Goal: Task Accomplishment & Management: Manage account settings

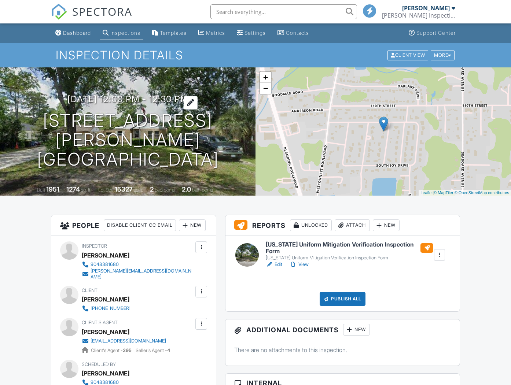
click at [82, 94] on h3 "08/28/2025 12:00 pm - 12:30 pm" at bounding box center [127, 99] width 121 height 10
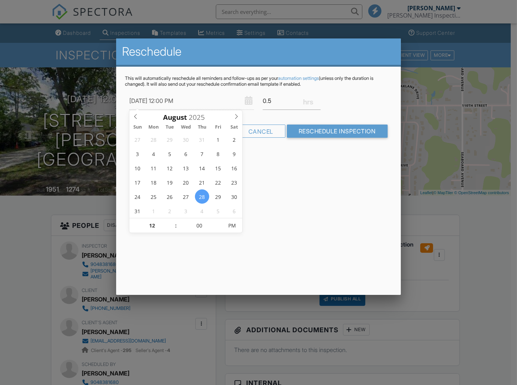
click at [76, 32] on div at bounding box center [258, 204] width 517 height 482
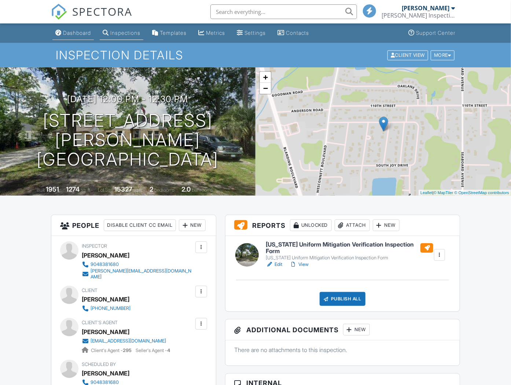
click at [75, 33] on div "Dashboard" at bounding box center [77, 33] width 28 height 6
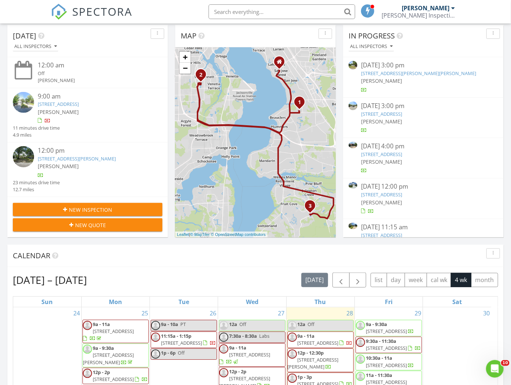
scroll to position [81, 0]
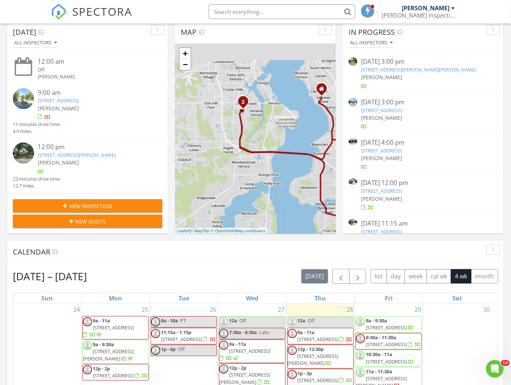
drag, startPoint x: 217, startPoint y: 144, endPoint x: 275, endPoint y: 182, distance: 69.0
click at [271, 183] on div "1 2 3 + − San Jose Boulevard, Sunbeam Road, I 295, Blanding Boulevard, San Jose…" at bounding box center [255, 139] width 161 height 190
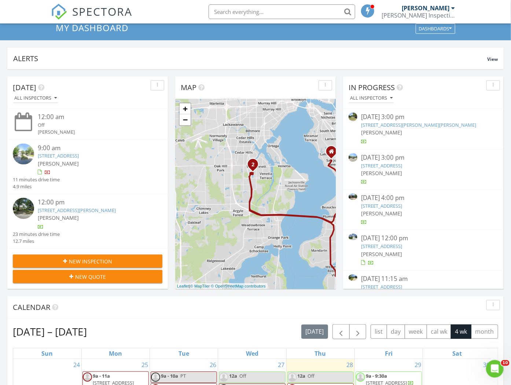
scroll to position [41, 0]
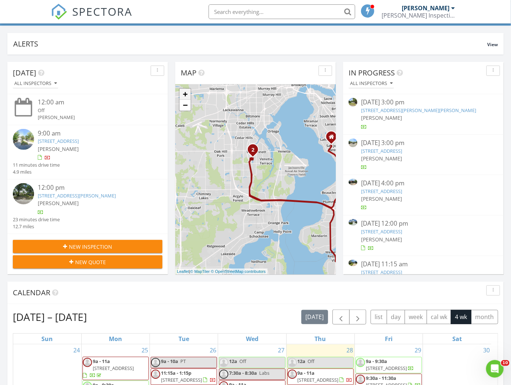
click at [185, 97] on link "+" at bounding box center [185, 94] width 11 height 11
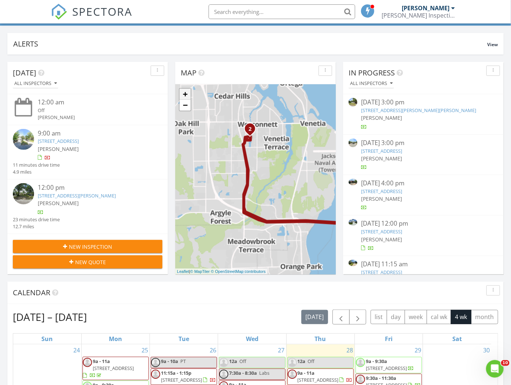
click at [185, 97] on link "+" at bounding box center [185, 94] width 11 height 11
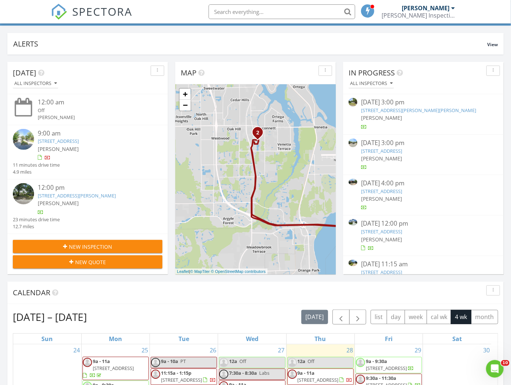
drag, startPoint x: 234, startPoint y: 180, endPoint x: 248, endPoint y: 186, distance: 15.5
click at [248, 186] on div "1 2 3 + − San Jose Boulevard, Sunbeam Road, I 295, Blanding Boulevard, San Jose…" at bounding box center [255, 179] width 161 height 190
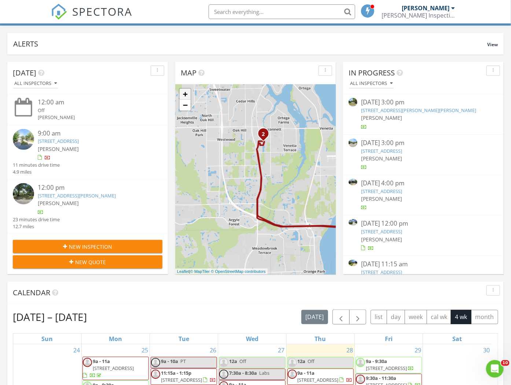
click at [186, 94] on link "+" at bounding box center [185, 94] width 11 height 11
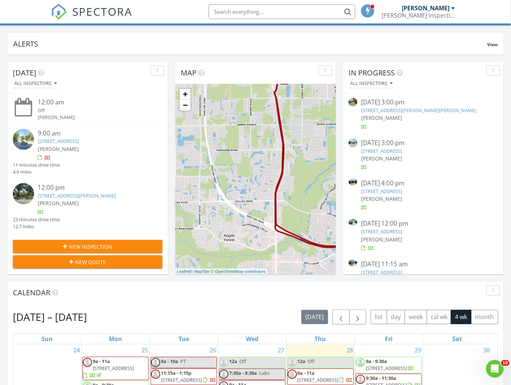
drag, startPoint x: 206, startPoint y: 195, endPoint x: 222, endPoint y: 171, distance: 28.9
click at [222, 171] on div "1 2 3 + − San Jose Boulevard, Sunbeam Road, I 295, Blanding Boulevard, San Jose…" at bounding box center [255, 179] width 161 height 190
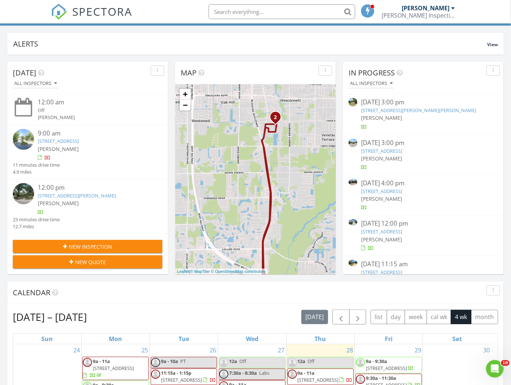
drag, startPoint x: 294, startPoint y: 166, endPoint x: 245, endPoint y: 143, distance: 53.8
click at [278, 215] on div "1 2 3 + − San Jose Boulevard, Sunbeam Road, I 295, Blanding Boulevard, San Jose…" at bounding box center [255, 179] width 161 height 190
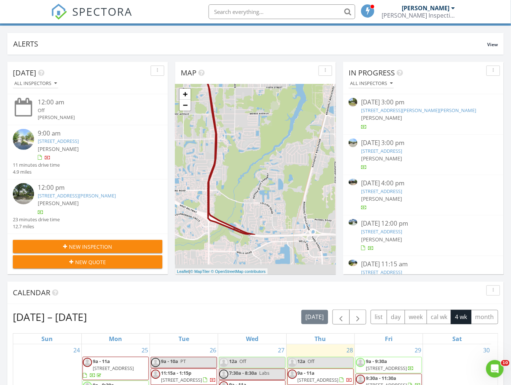
drag, startPoint x: 305, startPoint y: 194, endPoint x: 243, endPoint y: 133, distance: 87.4
click at [244, 133] on div "1 2 3 + − San Jose Boulevard, Sunbeam Road, I 295, Blanding Boulevard, San Jose…" at bounding box center [255, 179] width 161 height 190
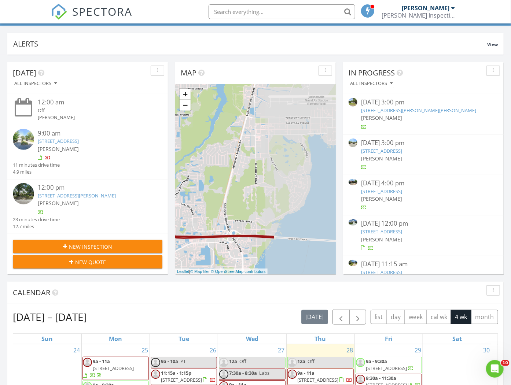
drag, startPoint x: 284, startPoint y: 153, endPoint x: 206, endPoint y: 156, distance: 77.8
click at [206, 156] on div "1 2 3 + − San Jose Boulevard, Sunbeam Road, I 295, Blanding Boulevard, San Jose…" at bounding box center [255, 179] width 161 height 190
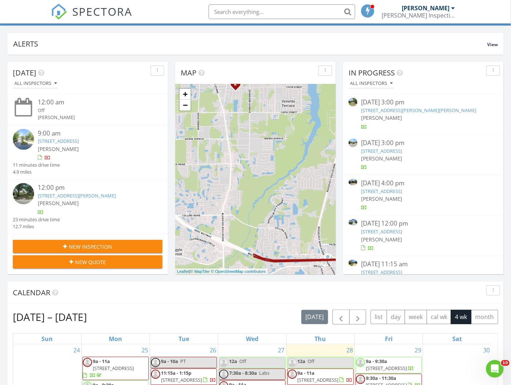
drag, startPoint x: 222, startPoint y: 165, endPoint x: 222, endPoint y: 119, distance: 46.2
click at [333, 188] on div "1 2 3 + − San Jose Boulevard, Sunbeam Road, I 295, Blanding Boulevard, San Jose…" at bounding box center [255, 179] width 161 height 190
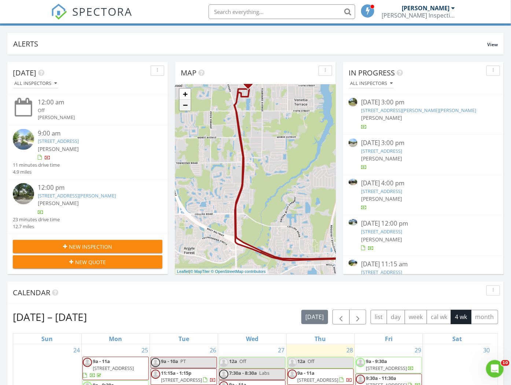
click at [185, 105] on link "−" at bounding box center [185, 105] width 11 height 11
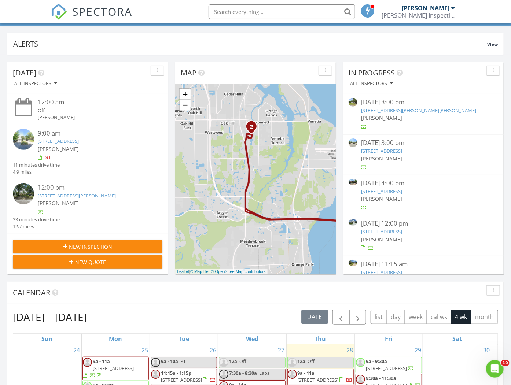
click at [171, 65] on div "Today All Inspectors 12:00 am Off Jacob Underwood 9:00 am 9353 Genna Trace Trai…" at bounding box center [255, 388] width 511 height 667
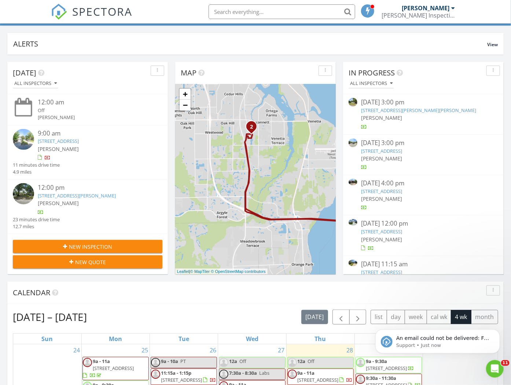
scroll to position [0, 0]
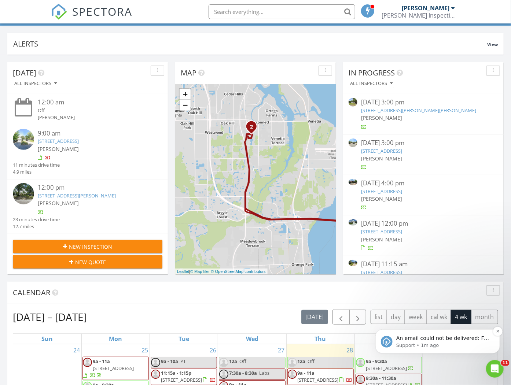
click at [436, 339] on p "An email could not be delivered: For more information, view Why emails don't ge…" at bounding box center [443, 338] width 95 height 7
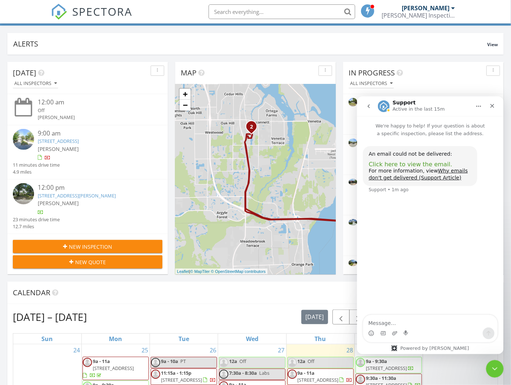
click at [416, 164] on span "Click here to view the email." at bounding box center [411, 164] width 84 height 7
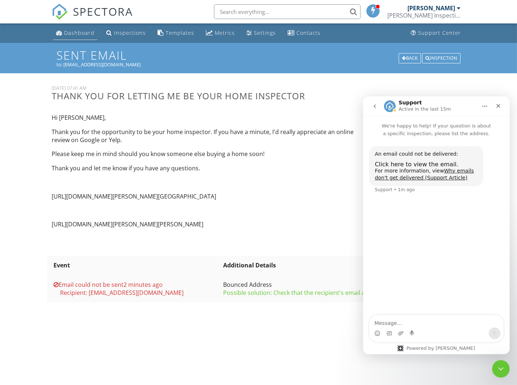
click at [80, 32] on div "Dashboard" at bounding box center [79, 32] width 30 height 7
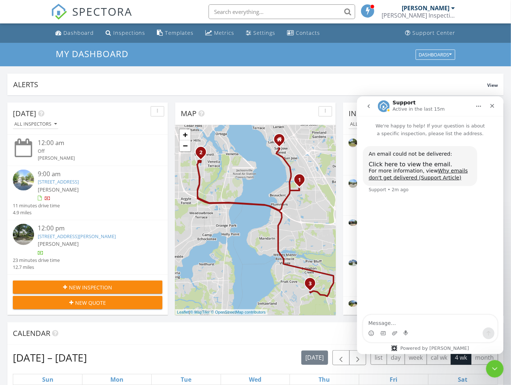
scroll to position [41, 0]
click at [490, 374] on div "Close Intercom Messenger" at bounding box center [494, 368] width 18 height 18
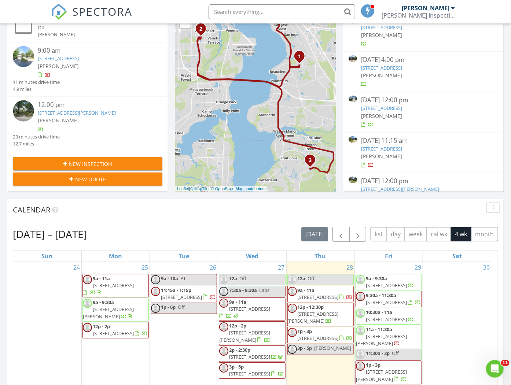
scroll to position [163, 0]
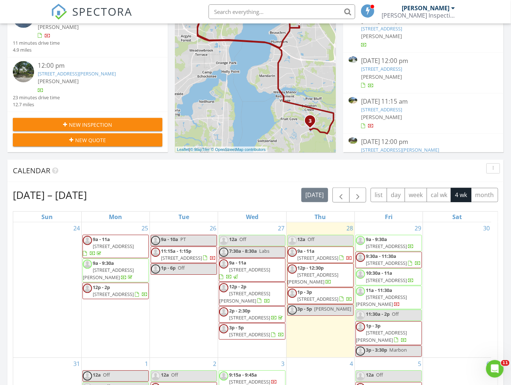
click at [415, 106] on div "8701 Winchester Dr, Jacksonville, FL 32217" at bounding box center [423, 109] width 125 height 7
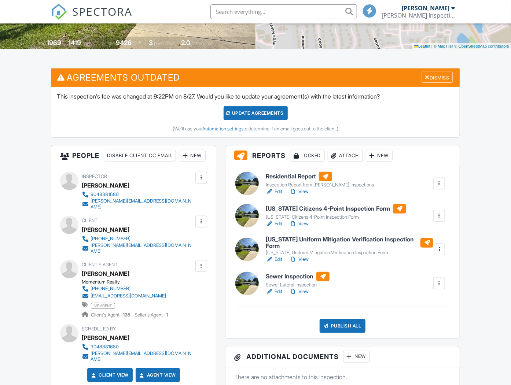
scroll to position [163, 0]
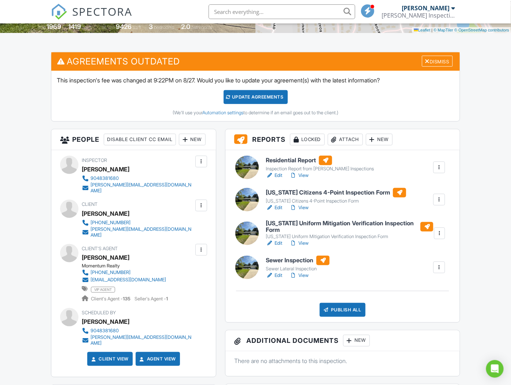
click at [304, 261] on h6 "Sewer Inspection" at bounding box center [298, 261] width 64 height 10
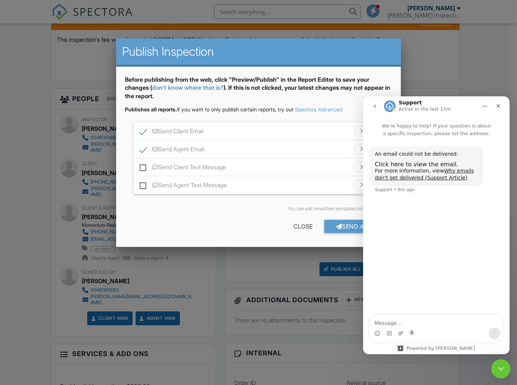
click at [501, 367] on icon "Close Intercom Messenger" at bounding box center [500, 368] width 9 height 9
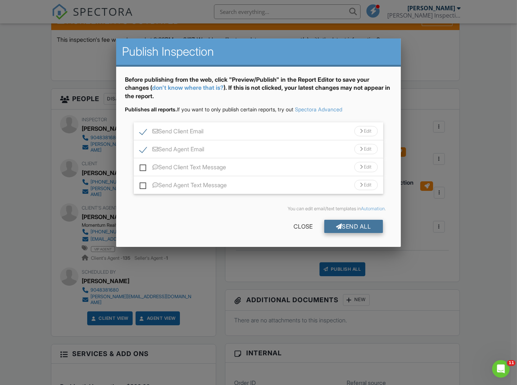
click at [361, 225] on div "Send All" at bounding box center [354, 226] width 59 height 13
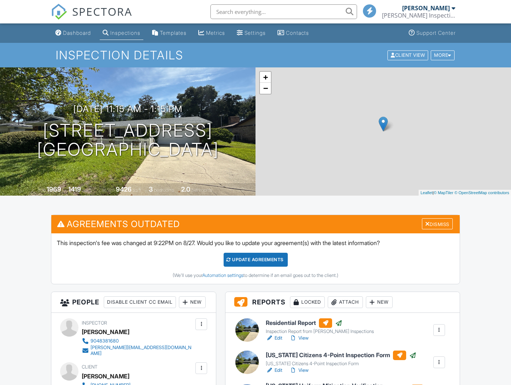
scroll to position [204, 0]
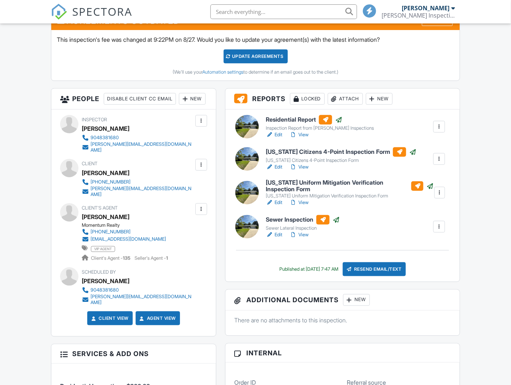
click at [80, 17] on span "SPECTORA" at bounding box center [102, 11] width 60 height 15
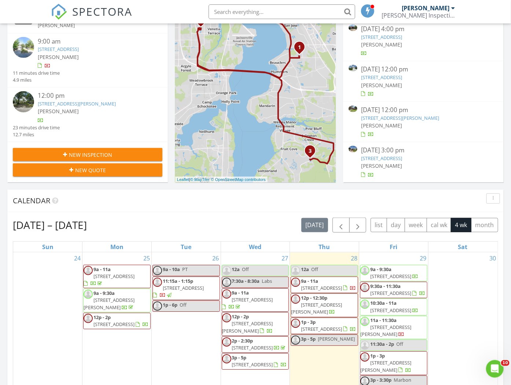
scroll to position [163, 0]
